Goal: Task Accomplishment & Management: Manage account settings

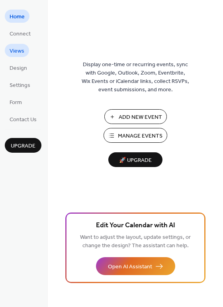
click at [18, 51] on span "Views" at bounding box center [17, 51] width 15 height 8
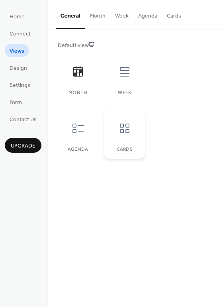
click at [133, 134] on div at bounding box center [125, 128] width 24 height 24
click at [170, 22] on button "Cards" at bounding box center [174, 14] width 24 height 28
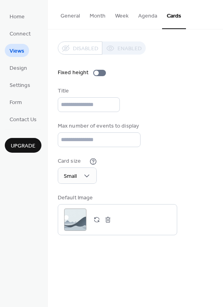
click at [129, 45] on div "Disabled Enabled" at bounding box center [102, 47] width 88 height 13
click at [77, 139] on input "**" at bounding box center [99, 139] width 83 height 15
drag, startPoint x: 77, startPoint y: 139, endPoint x: -26, endPoint y: 139, distance: 102.5
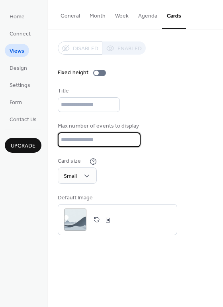
click at [0, 139] on html "Home Connect Views Design Settings Form Contact Us Upgrade Views Upgrade Genera…" at bounding box center [111, 153] width 223 height 307
type input "*"
click at [178, 117] on div "Disabled Enabled Fixed height Title Max number of events to display * Card size…" at bounding box center [136, 138] width 156 height 194
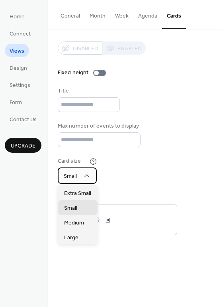
click at [80, 183] on div "Small" at bounding box center [77, 176] width 39 height 16
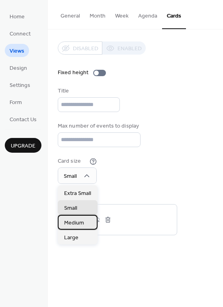
click at [76, 221] on span "Medium" at bounding box center [74, 223] width 20 height 8
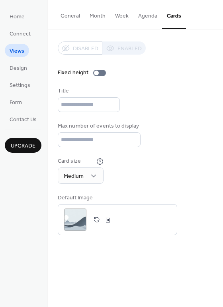
click at [138, 264] on div "General Month Week Agenda Cards Default view Month Week Agenda Cards Disabled E…" at bounding box center [135, 153] width 175 height 307
click at [74, 218] on div ";" at bounding box center [75, 220] width 22 height 22
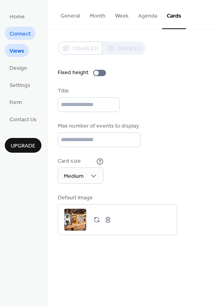
click at [26, 34] on span "Connect" at bounding box center [20, 34] width 21 height 8
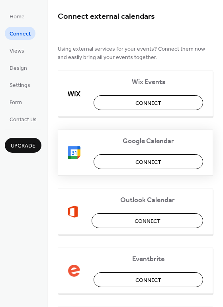
click at [186, 156] on button "Connect" at bounding box center [149, 161] width 110 height 15
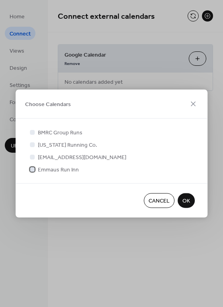
click at [30, 170] on div at bounding box center [32, 169] width 5 height 5
click at [187, 198] on span "OK" at bounding box center [187, 201] width 8 height 8
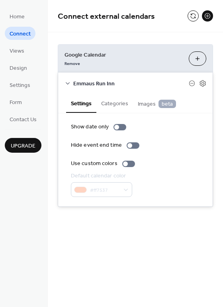
click at [152, 101] on span "Images beta" at bounding box center [157, 104] width 38 height 9
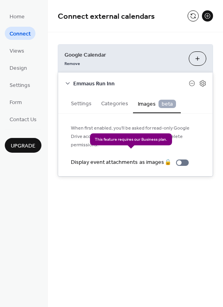
click at [185, 158] on div "Display event attachments as images 🔒" at bounding box center [131, 162] width 121 height 8
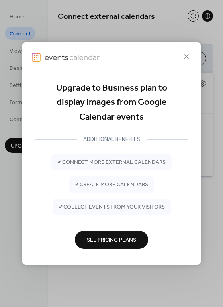
click at [114, 240] on span "See Pricing Plans" at bounding box center [111, 241] width 49 height 8
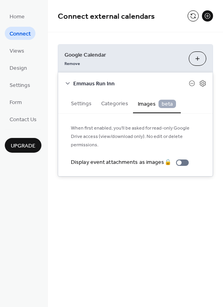
click at [75, 103] on button "Settings" at bounding box center [81, 103] width 30 height 18
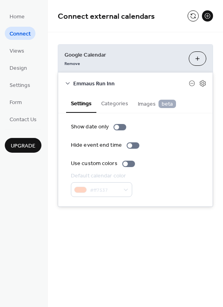
click at [124, 106] on button "Categories" at bounding box center [115, 103] width 37 height 18
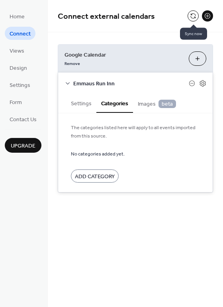
click at [196, 19] on button at bounding box center [193, 15] width 11 height 11
click at [207, 16] on button at bounding box center [207, 15] width 11 height 11
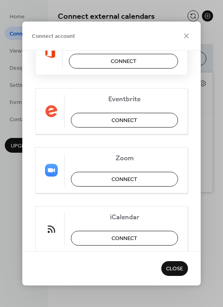
scroll to position [179, 0]
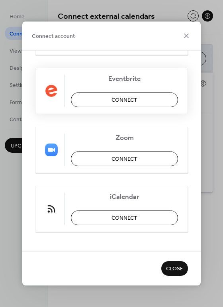
click at [139, 101] on button "Connect" at bounding box center [124, 100] width 107 height 15
click at [191, 79] on div "Wix Events Connect Google Calendar Connected Outlook Calendar Connect Eventbrit…" at bounding box center [111, 151] width 179 height 201
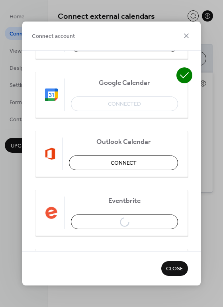
scroll to position [97, 0]
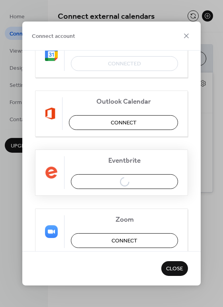
click at [114, 177] on div "Eventbrite Connect" at bounding box center [111, 173] width 153 height 46
click at [113, 182] on div "Eventbrite Connect" at bounding box center [111, 173] width 153 height 46
click at [176, 271] on span "Close" at bounding box center [174, 269] width 17 height 8
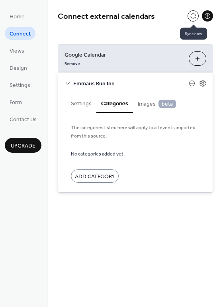
click at [196, 18] on button at bounding box center [193, 15] width 11 height 11
click at [87, 101] on button "Settings" at bounding box center [81, 103] width 30 height 18
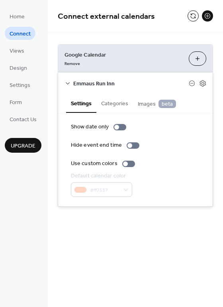
click at [205, 16] on button at bounding box center [207, 15] width 11 height 11
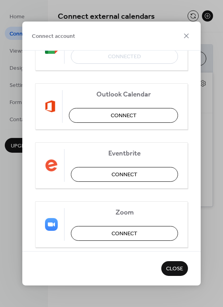
scroll to position [108, 0]
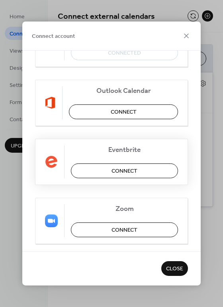
click at [122, 171] on span "Connect" at bounding box center [125, 171] width 26 height 8
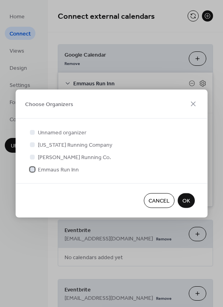
click at [56, 169] on span "Emmaus Run Inn" at bounding box center [58, 170] width 41 height 8
click at [187, 194] on button "OK" at bounding box center [186, 200] width 17 height 15
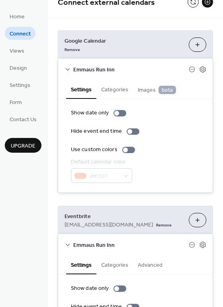
scroll to position [0, 0]
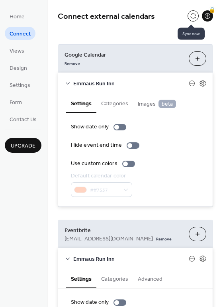
click at [192, 21] on button at bounding box center [193, 15] width 11 height 11
click at [113, 35] on div "**********" at bounding box center [135, 301] width 175 height 538
click at [19, 69] on span "Design" at bounding box center [19, 68] width 18 height 8
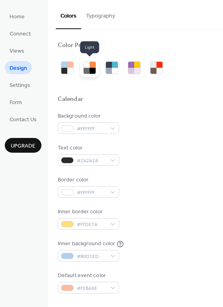
click at [88, 70] on div at bounding box center [87, 71] width 6 height 6
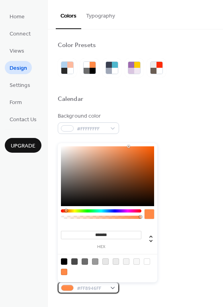
click at [114, 288] on div "#FF8946FF" at bounding box center [88, 288] width 61 height 12
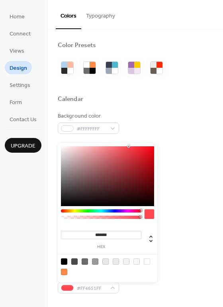
drag, startPoint x: 136, startPoint y: 211, endPoint x: 141, endPoint y: 214, distance: 5.2
click at [141, 214] on div at bounding box center [101, 216] width 81 height 14
drag, startPoint x: 147, startPoint y: 165, endPoint x: 151, endPoint y: 175, distance: 11.6
click at [151, 175] on div at bounding box center [107, 176] width 93 height 60
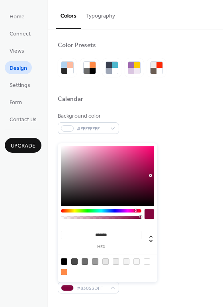
type input "*******"
click at [136, 211] on div at bounding box center [101, 210] width 81 height 3
click at [166, 188] on div "Border color #E7E7E7FF" at bounding box center [136, 187] width 156 height 22
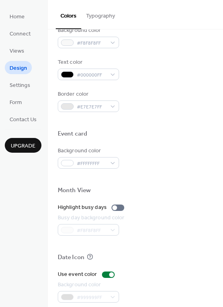
scroll to position [341, 0]
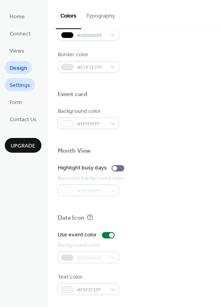
click at [11, 90] on span "Settings" at bounding box center [20, 85] width 21 height 8
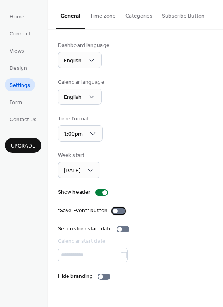
click at [120, 212] on div at bounding box center [118, 211] width 13 height 6
click at [104, 276] on div at bounding box center [104, 277] width 13 height 6
click at [102, 20] on button "Time zone" at bounding box center [103, 14] width 36 height 28
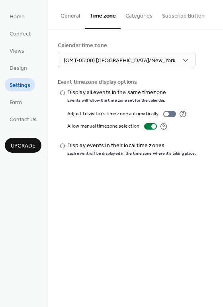
click at [125, 22] on button "Categories" at bounding box center [139, 14] width 37 height 28
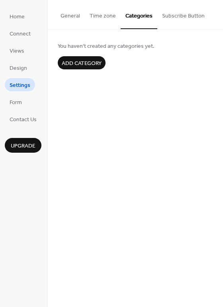
click at [183, 23] on button "Subscribe Button" at bounding box center [184, 14] width 52 height 28
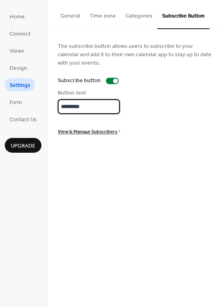
click at [112, 108] on input "*********" at bounding box center [89, 106] width 62 height 15
type input "**********"
click at [15, 100] on span "Form" at bounding box center [16, 103] width 12 height 8
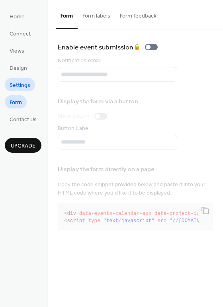
click at [24, 86] on span "Settings" at bounding box center [20, 85] width 21 height 8
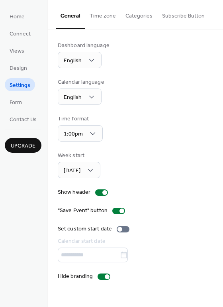
click at [194, 11] on button "Subscribe Button" at bounding box center [184, 14] width 52 height 28
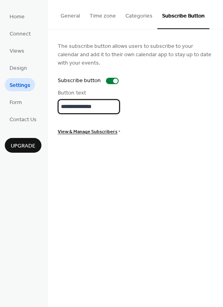
click at [104, 108] on input "**********" at bounding box center [89, 106] width 62 height 15
type input "*"
click at [71, 106] on input "**********" at bounding box center [89, 106] width 62 height 15
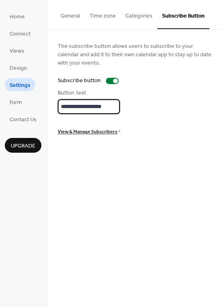
click at [71, 106] on input "**********" at bounding box center [89, 106] width 62 height 15
type input "*"
type input "**********"
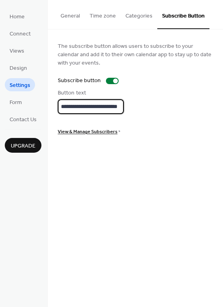
click at [215, 128] on div "**********" at bounding box center [135, 89] width 175 height 118
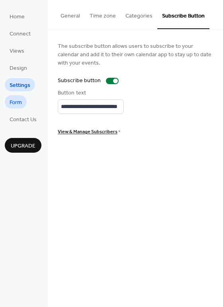
click at [20, 105] on span "Form" at bounding box center [16, 103] width 12 height 8
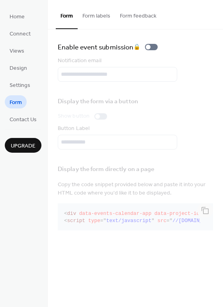
click at [95, 16] on button "Form labels" at bounding box center [96, 14] width 37 height 28
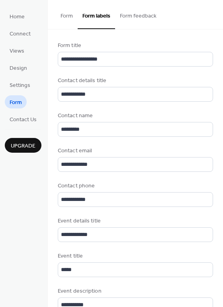
click at [59, 18] on button "Form" at bounding box center [67, 14] width 22 height 28
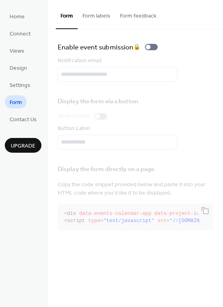
click at [99, 17] on button "Form labels" at bounding box center [96, 14] width 37 height 28
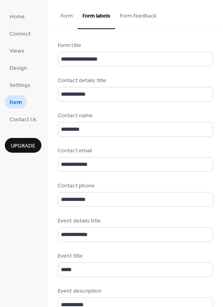
click at [99, 17] on button "Form labels" at bounding box center [96, 14] width 37 height 29
click at [133, 26] on button "Form feedback" at bounding box center [138, 14] width 46 height 28
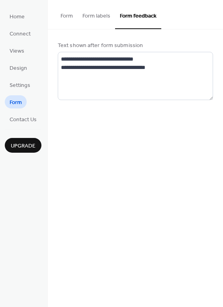
click at [59, 18] on button "Form" at bounding box center [67, 14] width 22 height 28
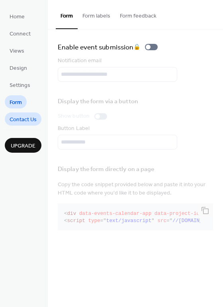
click at [14, 121] on span "Contact Us" at bounding box center [23, 120] width 27 height 8
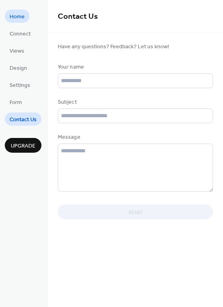
click at [22, 13] on span "Home" at bounding box center [17, 17] width 15 height 8
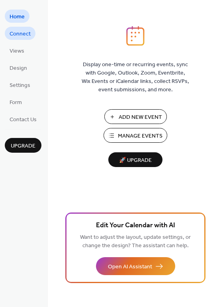
click at [22, 30] on span "Connect" at bounding box center [20, 34] width 21 height 8
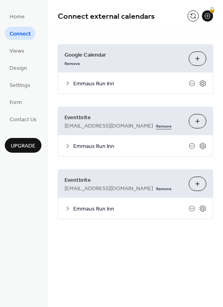
click at [156, 125] on link "Remove" at bounding box center [164, 125] width 16 height 8
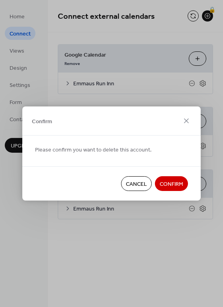
click at [178, 185] on span "Confirm" at bounding box center [172, 184] width 24 height 8
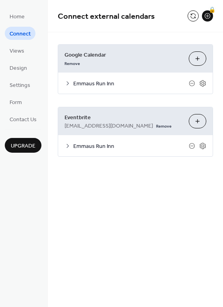
click at [178, 185] on div "**********" at bounding box center [135, 153] width 175 height 307
click at [191, 17] on button at bounding box center [193, 15] width 11 height 11
click at [14, 51] on span "Views" at bounding box center [17, 51] width 15 height 8
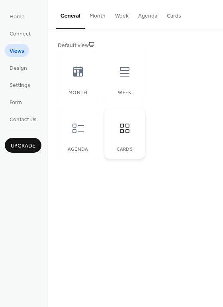
click at [126, 128] on icon at bounding box center [124, 128] width 13 height 13
click at [171, 16] on button "Cards" at bounding box center [174, 14] width 24 height 28
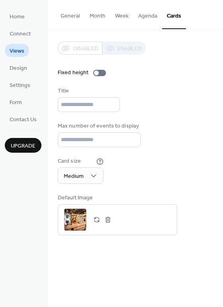
click at [118, 43] on div "Disabled Enabled" at bounding box center [102, 47] width 88 height 13
click at [102, 72] on div at bounding box center [99, 73] width 13 height 6
click at [96, 75] on div at bounding box center [99, 73] width 13 height 6
click at [111, 221] on button "button" at bounding box center [108, 219] width 11 height 11
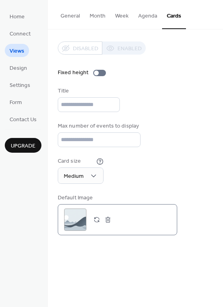
click at [75, 227] on div ";" at bounding box center [75, 220] width 22 height 22
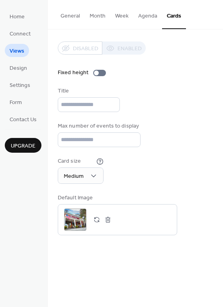
click at [118, 46] on div "Disabled Enabled" at bounding box center [102, 47] width 88 height 13
click at [101, 18] on button "Month" at bounding box center [98, 14] width 26 height 28
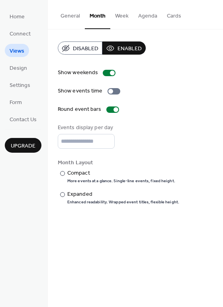
click at [80, 48] on span "Disabled" at bounding box center [86, 49] width 26 height 8
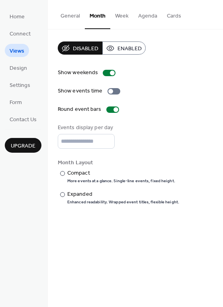
click at [132, 53] on span "Enabled" at bounding box center [130, 49] width 24 height 8
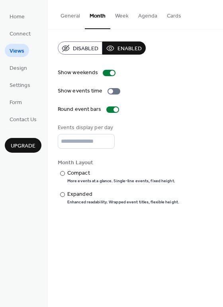
click at [124, 17] on button "Week" at bounding box center [121, 14] width 23 height 28
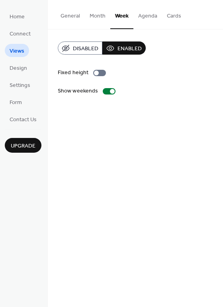
click at [147, 17] on button "Agenda" at bounding box center [148, 14] width 29 height 28
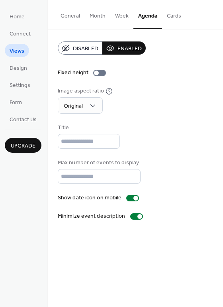
click at [168, 20] on button "Cards" at bounding box center [174, 14] width 24 height 28
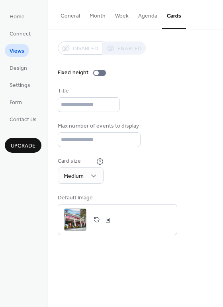
click at [173, 16] on button "Cards" at bounding box center [174, 14] width 24 height 29
click at [77, 19] on button "General" at bounding box center [70, 14] width 29 height 28
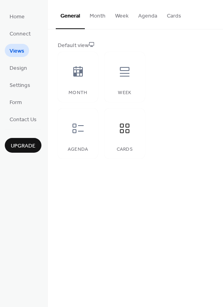
click at [77, 19] on button "General" at bounding box center [70, 14] width 29 height 29
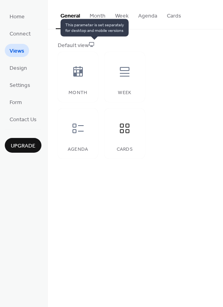
click at [95, 46] on icon at bounding box center [92, 44] width 6 height 6
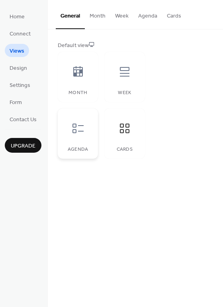
click at [88, 116] on div at bounding box center [78, 128] width 24 height 24
click at [186, 124] on div "Default view Month Week Agenda Cards" at bounding box center [136, 99] width 156 height 117
click at [113, 132] on div at bounding box center [125, 128] width 24 height 24
click at [28, 35] on span "Connect" at bounding box center [20, 34] width 21 height 8
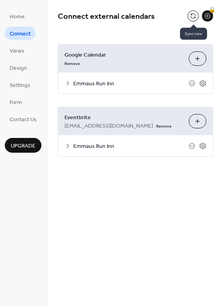
click at [194, 20] on button at bounding box center [193, 15] width 11 height 11
click at [68, 82] on icon at bounding box center [68, 83] width 6 height 6
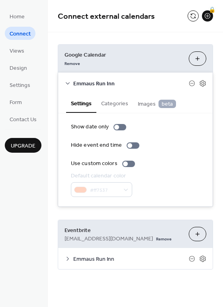
click at [68, 82] on icon at bounding box center [68, 83] width 6 height 6
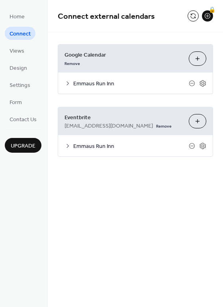
click at [68, 82] on icon at bounding box center [68, 83] width 6 height 6
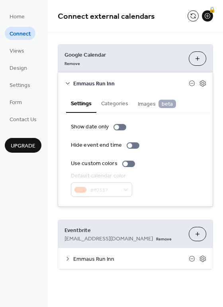
click at [113, 65] on div "Remove" at bounding box center [124, 63] width 118 height 8
click at [122, 104] on button "Categories" at bounding box center [115, 103] width 37 height 18
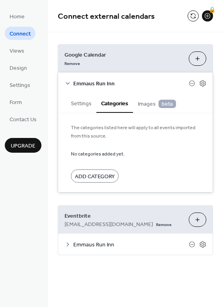
click at [94, 103] on button "Settings" at bounding box center [81, 103] width 30 height 18
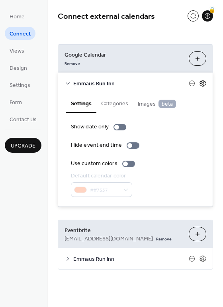
click at [203, 83] on icon at bounding box center [202, 83] width 7 height 7
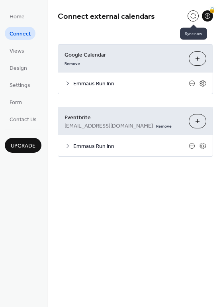
click at [193, 20] on button at bounding box center [193, 15] width 11 height 11
click at [16, 16] on span "Home" at bounding box center [17, 17] width 15 height 8
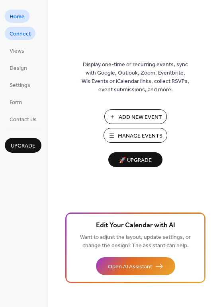
click at [13, 35] on span "Connect" at bounding box center [20, 34] width 21 height 8
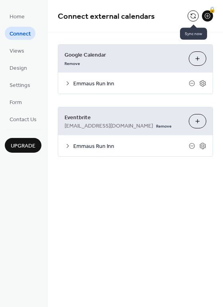
click at [193, 17] on button at bounding box center [193, 15] width 11 height 11
click at [16, 53] on span "Views" at bounding box center [17, 51] width 15 height 8
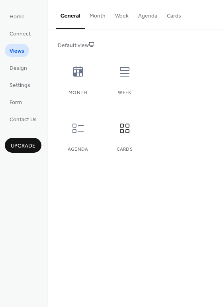
click at [95, 16] on button "Month" at bounding box center [98, 14] width 26 height 28
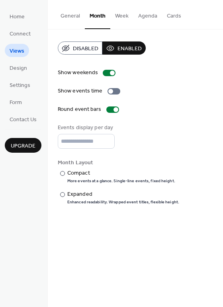
click at [130, 20] on button "Week" at bounding box center [121, 14] width 23 height 28
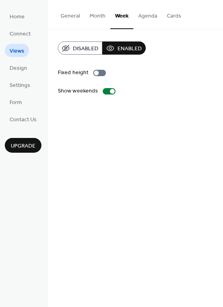
click at [146, 16] on button "Agenda" at bounding box center [148, 14] width 29 height 28
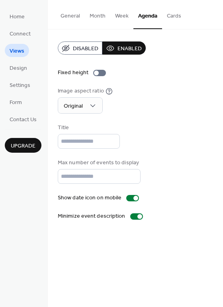
click at [175, 17] on button "Cards" at bounding box center [174, 14] width 24 height 28
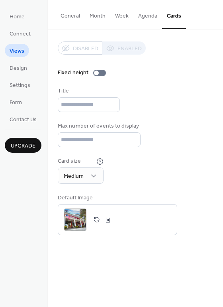
click at [126, 45] on div "Disabled Enabled" at bounding box center [102, 47] width 88 height 13
click at [100, 73] on div at bounding box center [99, 73] width 13 height 6
click at [99, 73] on div at bounding box center [99, 73] width 13 height 6
click at [156, 20] on button "Agenda" at bounding box center [148, 14] width 29 height 28
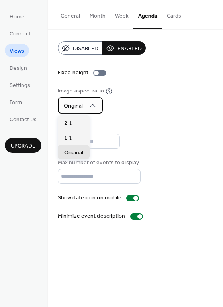
click at [85, 104] on div "Original" at bounding box center [80, 105] width 45 height 16
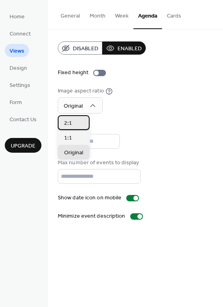
click at [72, 124] on div "2:1" at bounding box center [74, 122] width 32 height 15
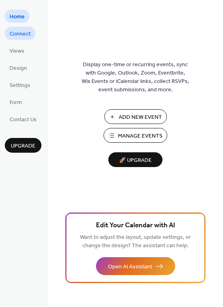
click at [17, 34] on span "Connect" at bounding box center [20, 34] width 21 height 8
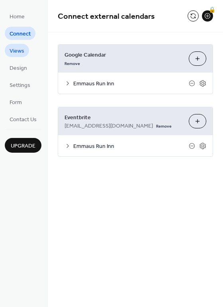
click at [12, 47] on span "Views" at bounding box center [17, 51] width 15 height 8
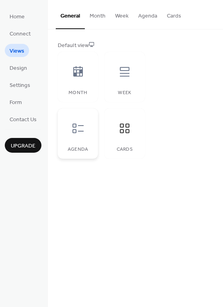
click at [80, 140] on div at bounding box center [78, 128] width 24 height 24
click at [78, 127] on icon at bounding box center [78, 128] width 13 height 13
click at [145, 12] on button "Agenda" at bounding box center [148, 14] width 29 height 28
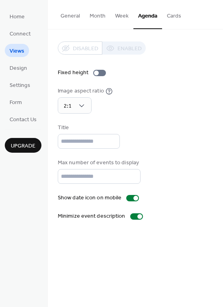
click at [145, 12] on button "Agenda" at bounding box center [148, 14] width 29 height 29
click at [124, 50] on div "Disabled Enabled" at bounding box center [102, 47] width 88 height 13
click at [120, 15] on button "Week" at bounding box center [121, 14] width 23 height 28
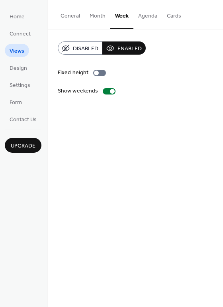
click at [147, 20] on button "Agenda" at bounding box center [148, 14] width 29 height 28
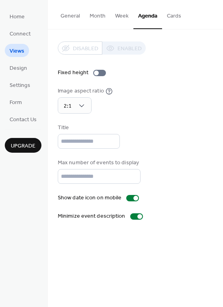
click at [175, 18] on button "Cards" at bounding box center [174, 14] width 24 height 28
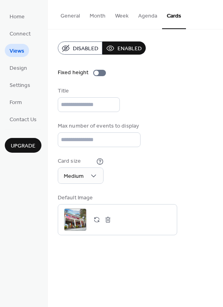
click at [143, 17] on button "Agenda" at bounding box center [148, 14] width 29 height 28
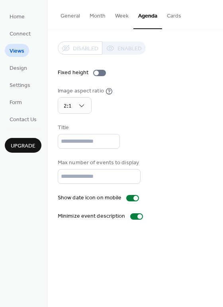
click at [69, 19] on button "General" at bounding box center [70, 14] width 29 height 28
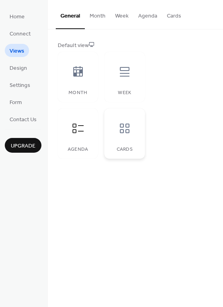
click at [133, 136] on div at bounding box center [125, 128] width 24 height 24
click at [172, 16] on button "Cards" at bounding box center [174, 14] width 24 height 28
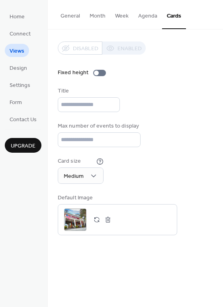
click at [142, 16] on button "Agenda" at bounding box center [148, 14] width 29 height 28
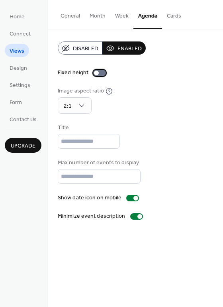
click at [100, 75] on div at bounding box center [99, 73] width 13 height 6
click at [101, 75] on div at bounding box center [103, 73] width 5 height 5
click at [117, 18] on button "Week" at bounding box center [121, 14] width 23 height 28
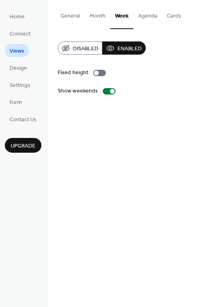
click at [32, 147] on span "Upgrade" at bounding box center [23, 146] width 25 height 8
click at [153, 17] on button "Agenda" at bounding box center [148, 14] width 29 height 28
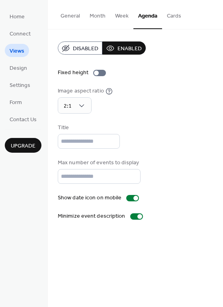
click at [74, 15] on button "General" at bounding box center [70, 14] width 29 height 28
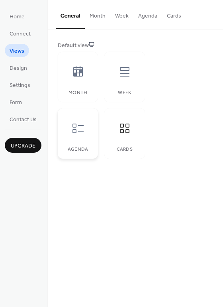
click at [79, 153] on div "Agenda" at bounding box center [78, 133] width 40 height 50
click at [72, 261] on div "General Month Week Agenda Cards Default view Month Week Agenda Cards Disabled E…" at bounding box center [135, 153] width 175 height 307
click at [131, 131] on icon at bounding box center [124, 128] width 13 height 13
click at [132, 73] on div at bounding box center [125, 72] width 24 height 24
click at [62, 73] on div "Month" at bounding box center [78, 77] width 40 height 50
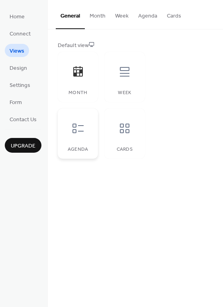
click at [87, 136] on div at bounding box center [78, 128] width 24 height 24
click at [150, 18] on button "Agenda" at bounding box center [148, 14] width 29 height 28
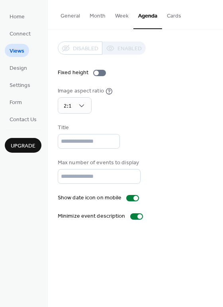
click at [122, 51] on div "Disabled Enabled" at bounding box center [102, 47] width 88 height 13
click at [171, 21] on button "Cards" at bounding box center [174, 14] width 24 height 28
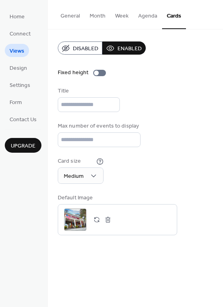
click at [82, 50] on span "Disabled" at bounding box center [86, 49] width 26 height 8
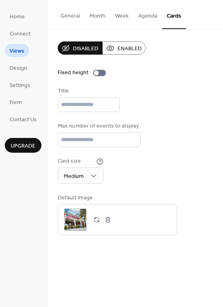
click at [134, 53] on span "Enabled" at bounding box center [130, 49] width 24 height 8
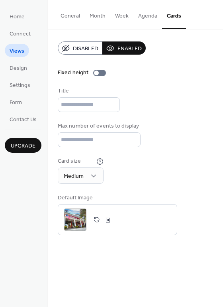
click at [147, 18] on button "Agenda" at bounding box center [148, 14] width 29 height 28
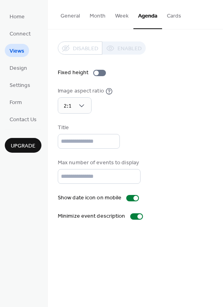
click at [124, 47] on div "Disabled Enabled" at bounding box center [102, 47] width 88 height 13
click at [183, 18] on button "Cards" at bounding box center [174, 14] width 24 height 28
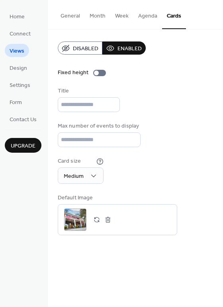
click at [146, 18] on button "Agenda" at bounding box center [148, 14] width 29 height 28
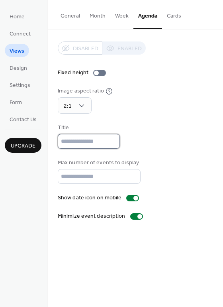
click at [94, 140] on input "text" at bounding box center [89, 141] width 62 height 15
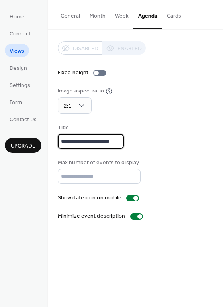
scroll to position [0, 3]
type input "**********"
click at [187, 90] on div "Image aspect ratio 2:1" at bounding box center [136, 100] width 156 height 27
click at [122, 12] on button "Week" at bounding box center [121, 14] width 23 height 28
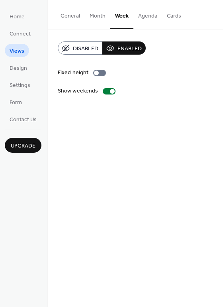
click at [104, 21] on button "Month" at bounding box center [98, 14] width 26 height 28
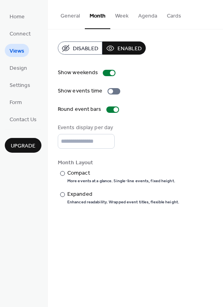
click at [79, 20] on button "General" at bounding box center [70, 14] width 29 height 28
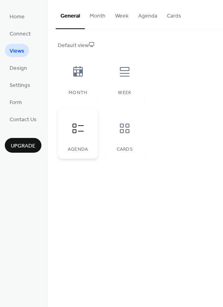
click at [77, 133] on icon at bounding box center [78, 128] width 13 height 13
click at [87, 211] on div "**********" at bounding box center [135, 153] width 175 height 307
click at [23, 32] on span "Connect" at bounding box center [20, 34] width 21 height 8
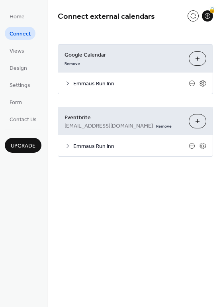
click at [68, 83] on icon at bounding box center [68, 83] width 6 height 6
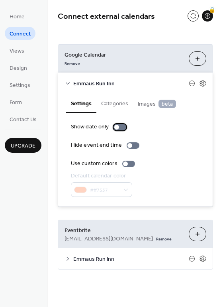
click at [123, 127] on div at bounding box center [120, 127] width 13 height 6
click at [123, 127] on div at bounding box center [123, 127] width 5 height 5
click at [115, 107] on button "Categories" at bounding box center [115, 103] width 37 height 18
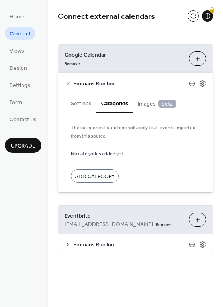
click at [79, 108] on button "Settings" at bounding box center [81, 103] width 30 height 18
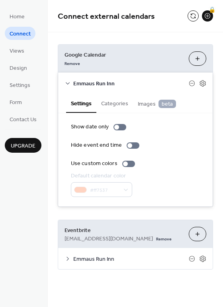
click at [207, 84] on div "Emmaus Run Inn" at bounding box center [135, 83] width 155 height 21
click at [205, 84] on icon at bounding box center [202, 83] width 7 height 7
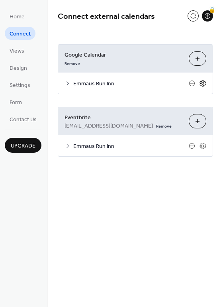
click at [205, 84] on icon at bounding box center [202, 83] width 7 height 7
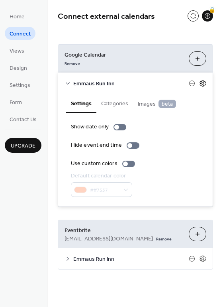
click at [205, 84] on icon at bounding box center [202, 83] width 7 height 7
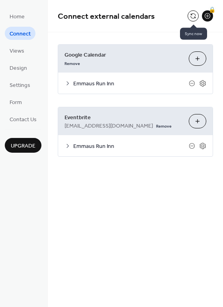
click at [193, 18] on button at bounding box center [193, 15] width 11 height 11
click at [193, 13] on button at bounding box center [193, 15] width 11 height 11
click at [142, 49] on div "Google Calendar Remove Choose Calendars" at bounding box center [135, 59] width 155 height 28
click at [133, 61] on div "Remove" at bounding box center [124, 63] width 118 height 8
click at [193, 83] on icon at bounding box center [192, 83] width 3 height 0
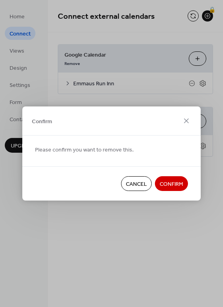
click at [172, 189] on button "Confirm" at bounding box center [171, 183] width 33 height 15
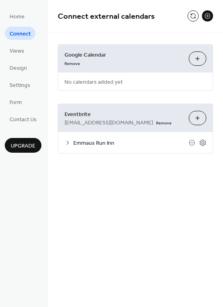
click at [119, 78] on span "No calendars added yet" at bounding box center [93, 82] width 71 height 18
click at [198, 59] on button "Choose Calendars" at bounding box center [198, 58] width 18 height 14
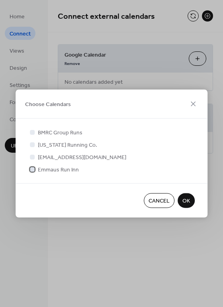
click at [68, 170] on span "Emmaus Run Inn" at bounding box center [58, 170] width 41 height 8
click at [189, 204] on span "OK" at bounding box center [187, 201] width 8 height 8
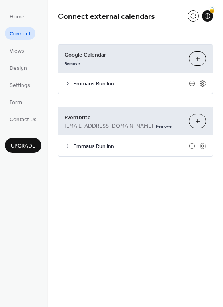
click at [80, 142] on span "Emmaus Run Inn" at bounding box center [131, 146] width 116 height 8
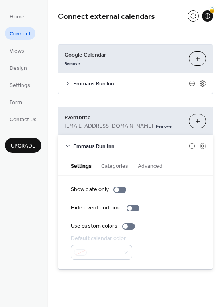
click at [80, 142] on span "Emmaus Run Inn" at bounding box center [131, 146] width 116 height 8
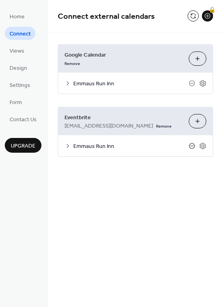
click at [192, 145] on icon at bounding box center [192, 146] width 6 height 6
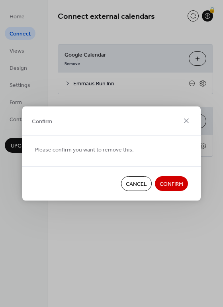
click at [168, 183] on span "Confirm" at bounding box center [172, 184] width 24 height 8
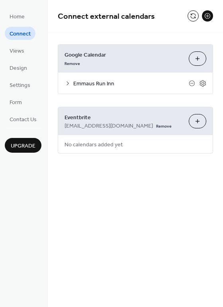
click at [195, 123] on button "Choose Organizers" at bounding box center [198, 121] width 18 height 14
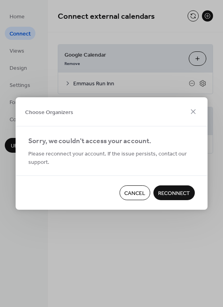
click at [170, 193] on span "Reconnect" at bounding box center [174, 193] width 32 height 8
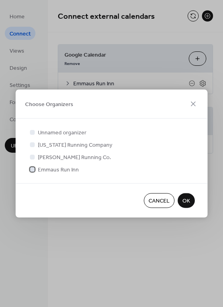
click at [33, 169] on div at bounding box center [32, 169] width 5 height 5
click at [192, 204] on button "OK" at bounding box center [186, 200] width 17 height 15
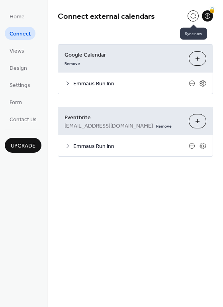
click at [191, 13] on button at bounding box center [193, 15] width 11 height 11
click at [67, 82] on icon at bounding box center [68, 83] width 6 height 6
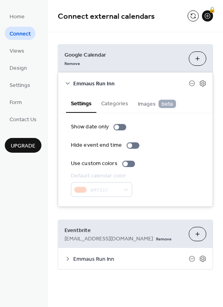
click at [67, 82] on icon at bounding box center [68, 83] width 6 height 6
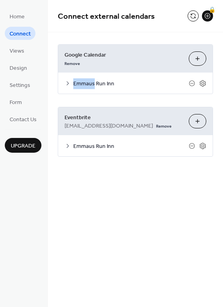
click at [67, 82] on icon at bounding box center [68, 83] width 6 height 6
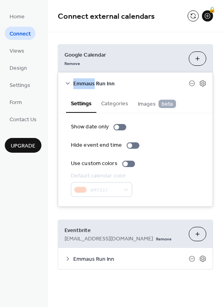
click at [119, 36] on div "**********" at bounding box center [135, 156] width 175 height 249
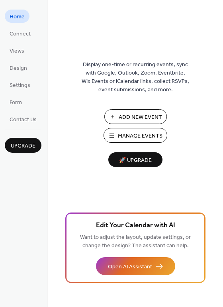
click at [149, 134] on span "Manage Events" at bounding box center [140, 136] width 45 height 8
click at [15, 34] on span "Connect" at bounding box center [20, 34] width 21 height 8
